Goal: Browse casually: Explore the website without a specific task or goal

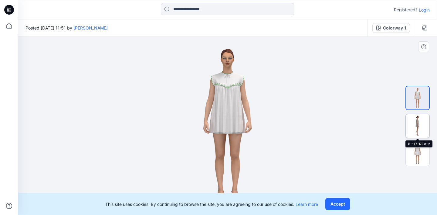
click at [422, 129] on img at bounding box center [418, 126] width 24 height 24
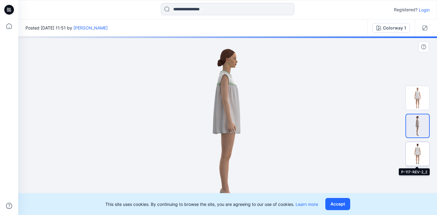
click at [419, 155] on img at bounding box center [418, 154] width 24 height 24
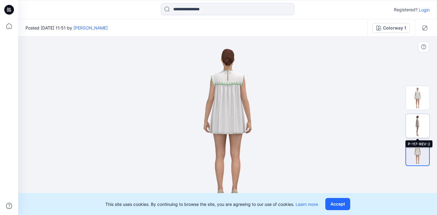
click at [414, 124] on img at bounding box center [418, 126] width 24 height 24
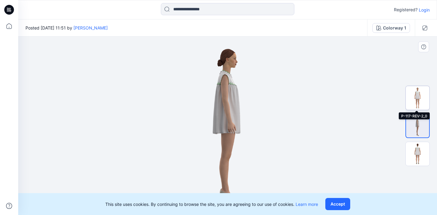
click at [419, 104] on img at bounding box center [418, 98] width 24 height 24
